Goal: Task Accomplishment & Management: Complete application form

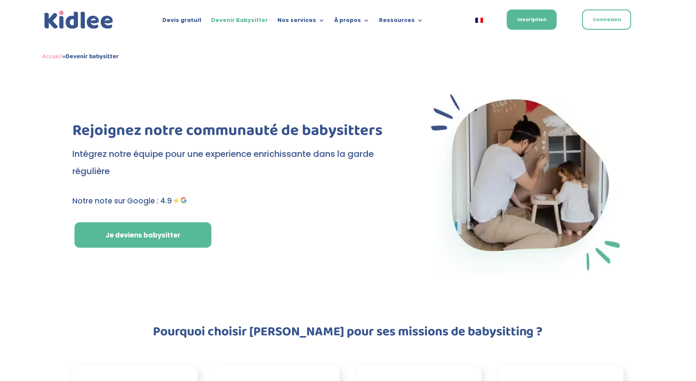
drag, startPoint x: 354, startPoint y: 76, endPoint x: 355, endPoint y: 66, distance: 9.9
click at [354, 75] on div "Rejoignez notre communauté de babysitters Intégrez notre équipe pour une experi…" at bounding box center [347, 182] width 551 height 216
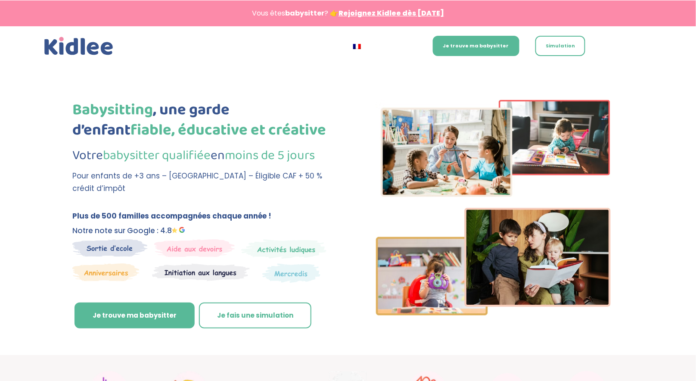
click at [333, 160] on div "Babysitting , une garde d’enfant fiable, éducative et créative Votre babysitter…" at bounding box center [347, 221] width 551 height 267
click at [205, 113] on h1 "Babysitting , une garde d’enfant fiable, éducative et créative" at bounding box center [202, 122] width 260 height 45
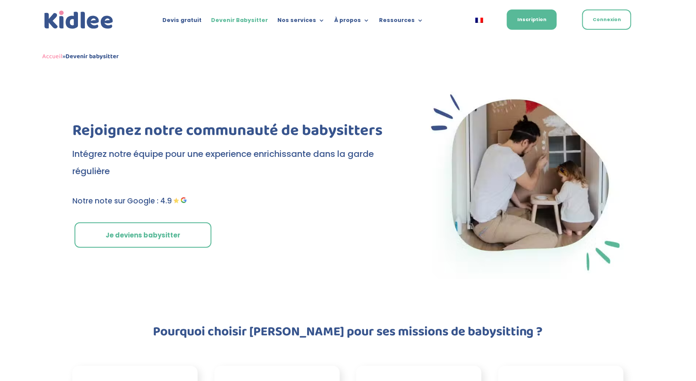
click at [158, 235] on link "Je deviens babysitter" at bounding box center [142, 235] width 137 height 26
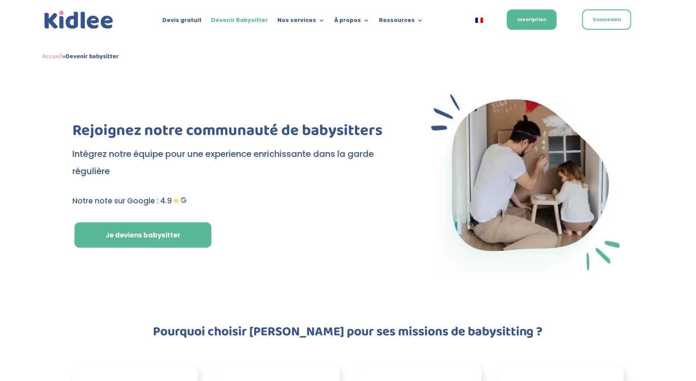
click at [536, 71] on div "Accueil » Devenir babysitter" at bounding box center [347, 57] width 611 height 36
click at [578, 71] on div "Accueil » Devenir babysitter" at bounding box center [347, 57] width 611 height 36
